Goal: Transaction & Acquisition: Purchase product/service

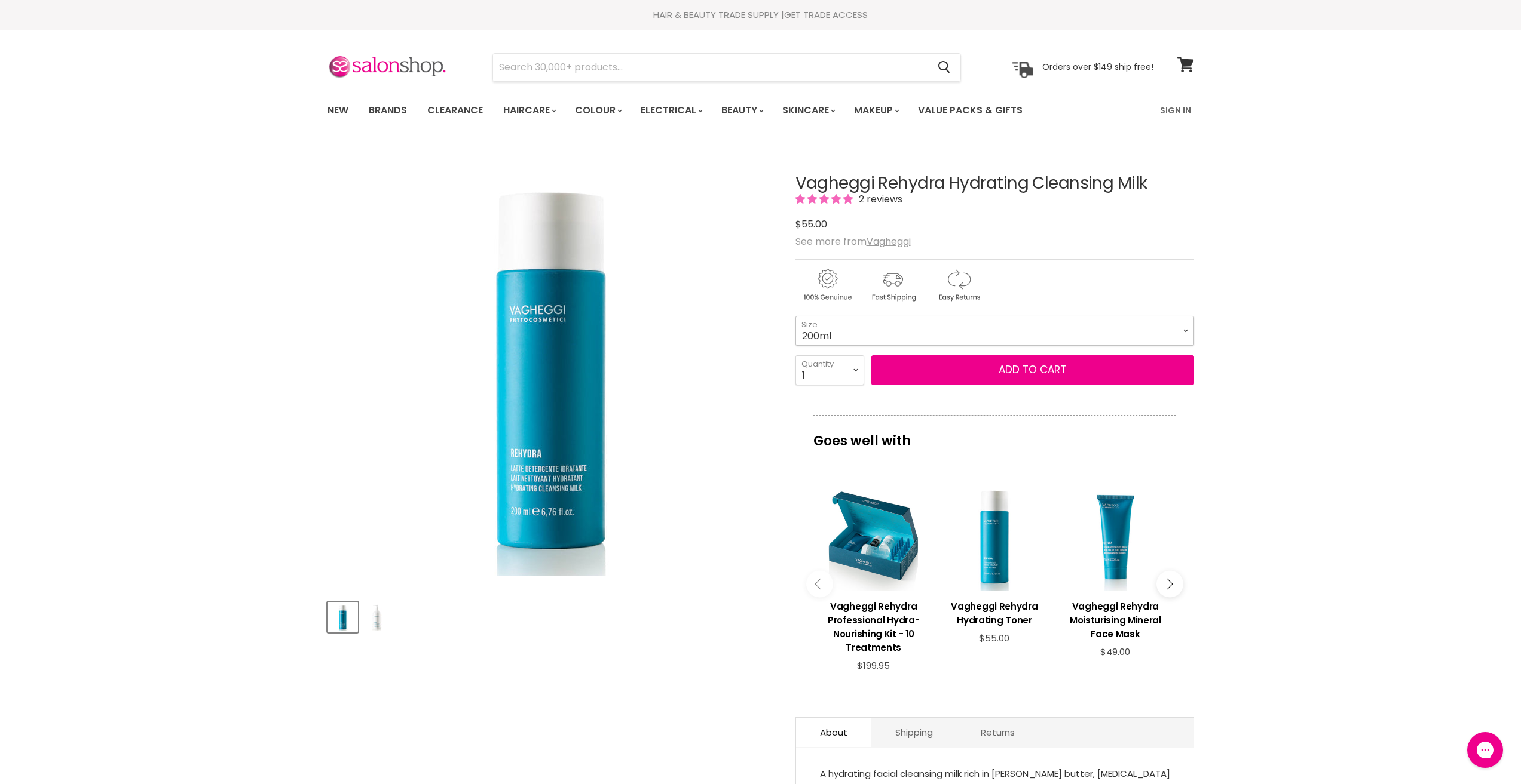
click at [875, 334] on select "200ml 500ml" at bounding box center [995, 331] width 398 height 30
click at [795, 316] on select "200ml 500ml" at bounding box center [995, 331] width 398 height 30
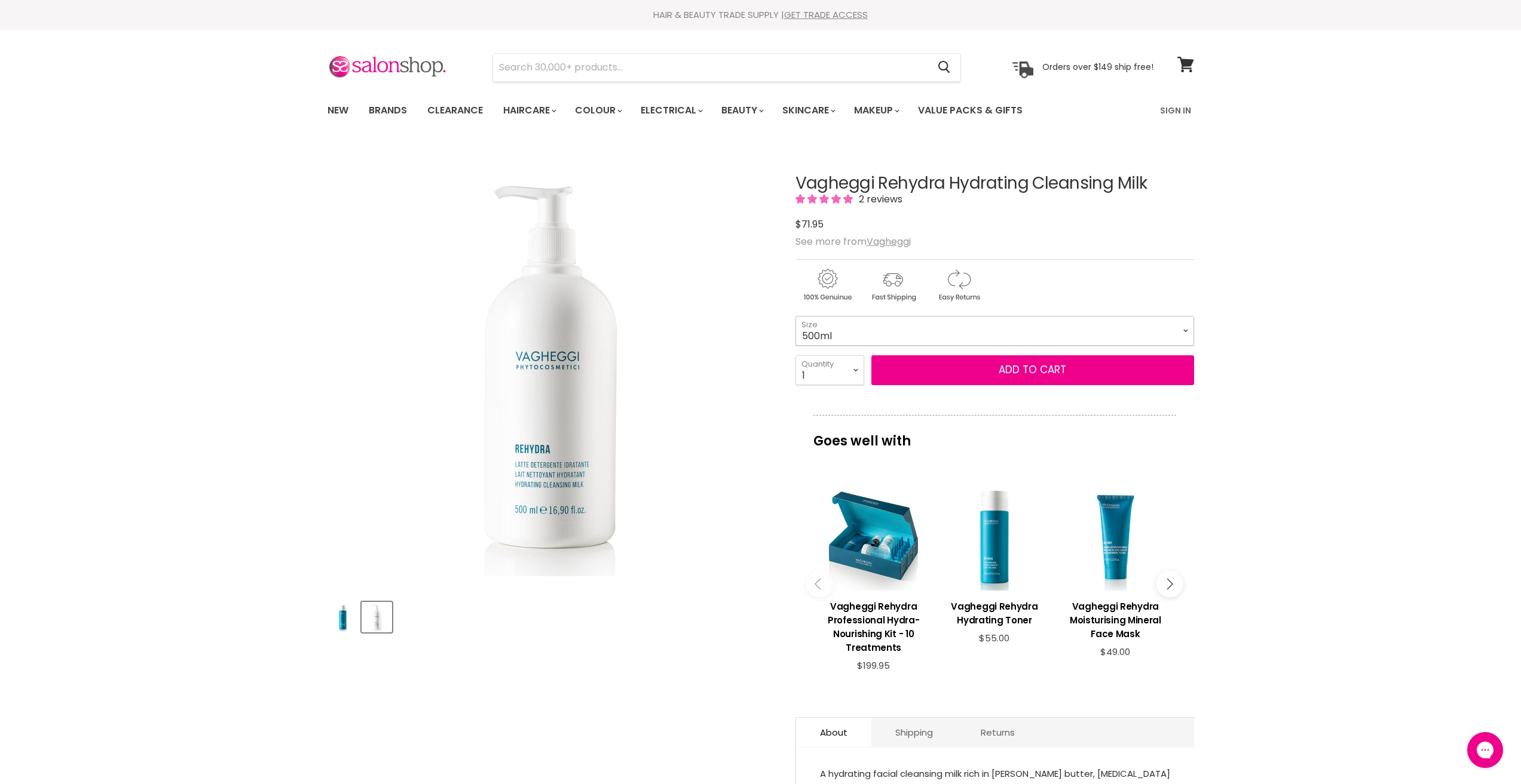
click at [878, 328] on select "200ml 500ml" at bounding box center [995, 331] width 398 height 30
select select "200ml"
click at [795, 316] on select "200ml 500ml" at bounding box center [995, 331] width 398 height 30
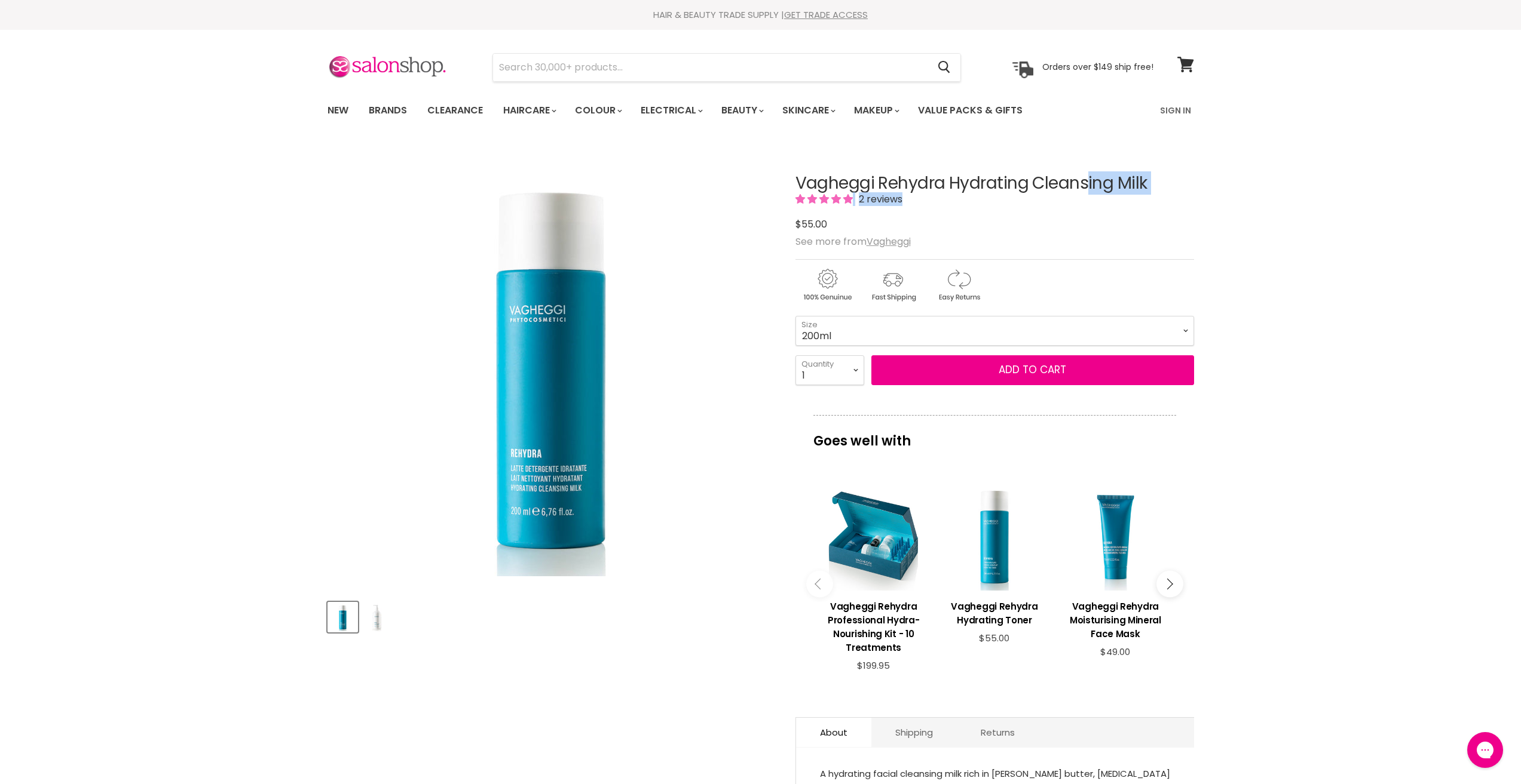
drag, startPoint x: 799, startPoint y: 181, endPoint x: 1173, endPoint y: 193, distance: 374.2
click at [1173, 193] on div "Vagheggi Rehydra Hydrating Cleansing Milk 2 reviews $0 $55.00" at bounding box center [995, 204] width 398 height 59
drag, startPoint x: 1172, startPoint y: 193, endPoint x: 1015, endPoint y: 222, distance: 159.7
click at [1015, 222] on div "$0 $55.00" at bounding box center [995, 224] width 398 height 16
drag, startPoint x: 822, startPoint y: 181, endPoint x: 1171, endPoint y: 189, distance: 349.1
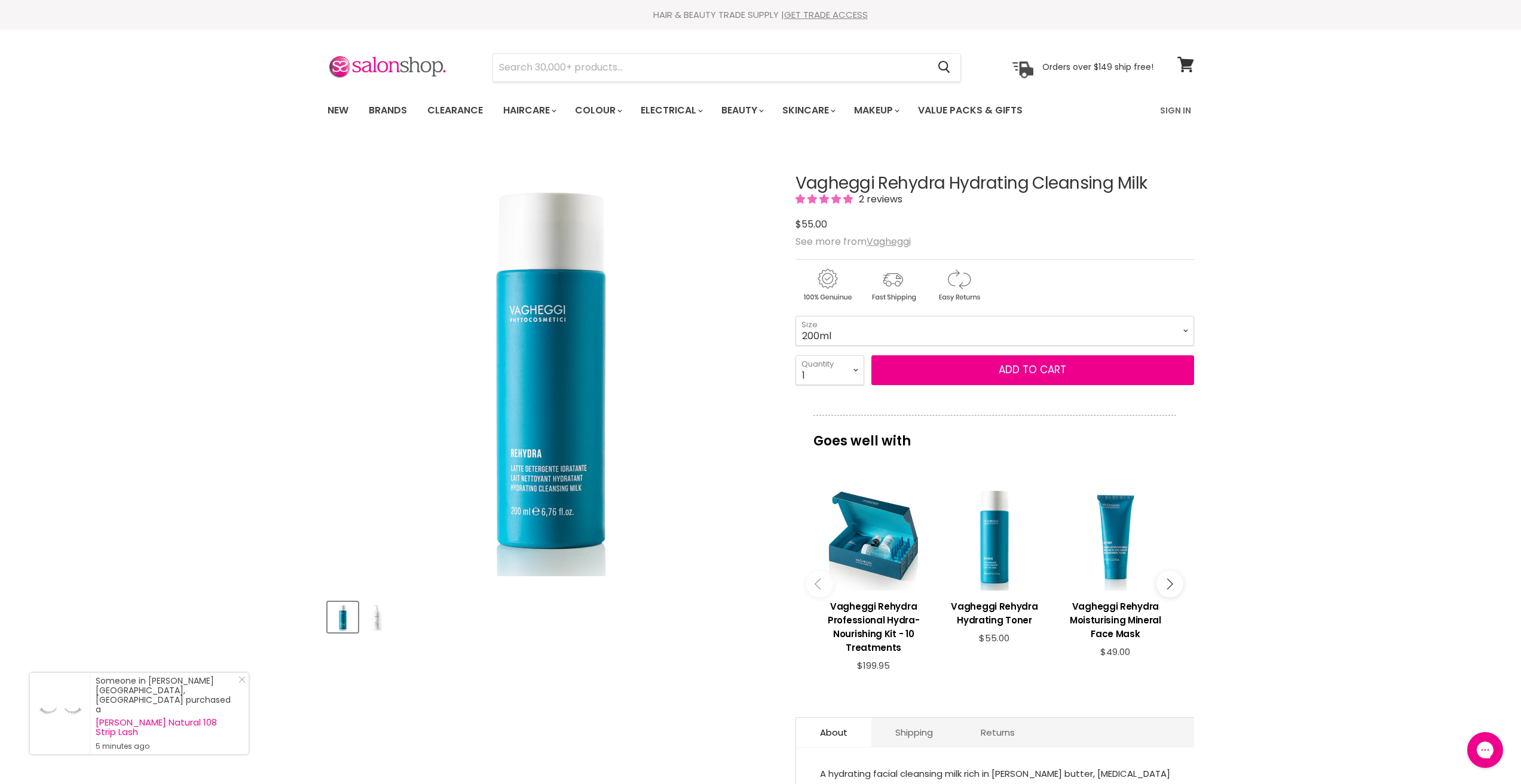
click at [1171, 189] on article "Click or scroll to zoom Tap or pinch to zoom Click or scroll to zoom" at bounding box center [760, 543] width 867 height 796
